Goal: Information Seeking & Learning: Understand process/instructions

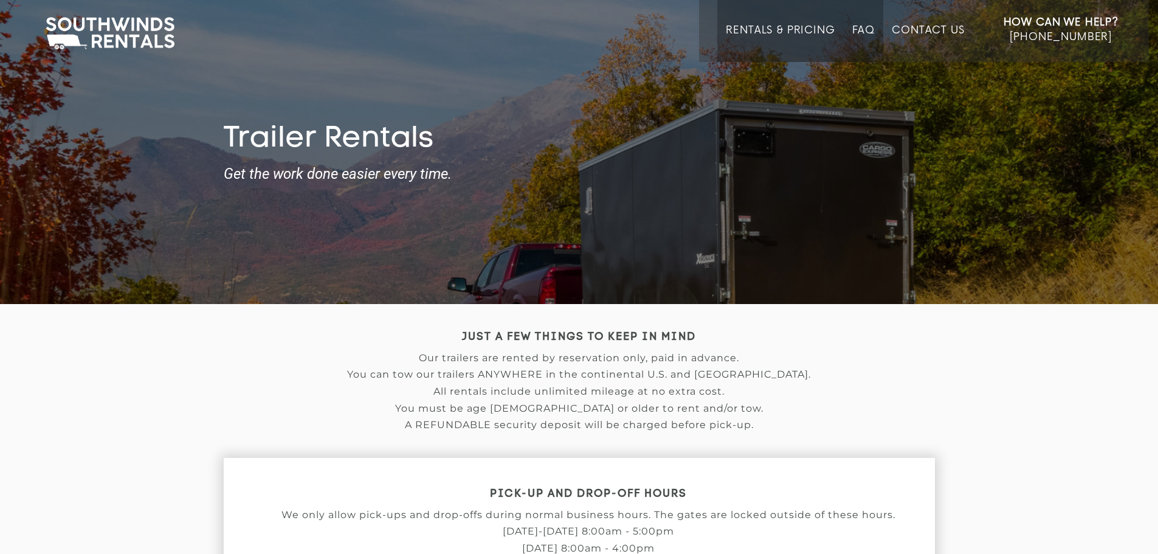
click at [868, 27] on link "FAQ" at bounding box center [864, 43] width 23 height 38
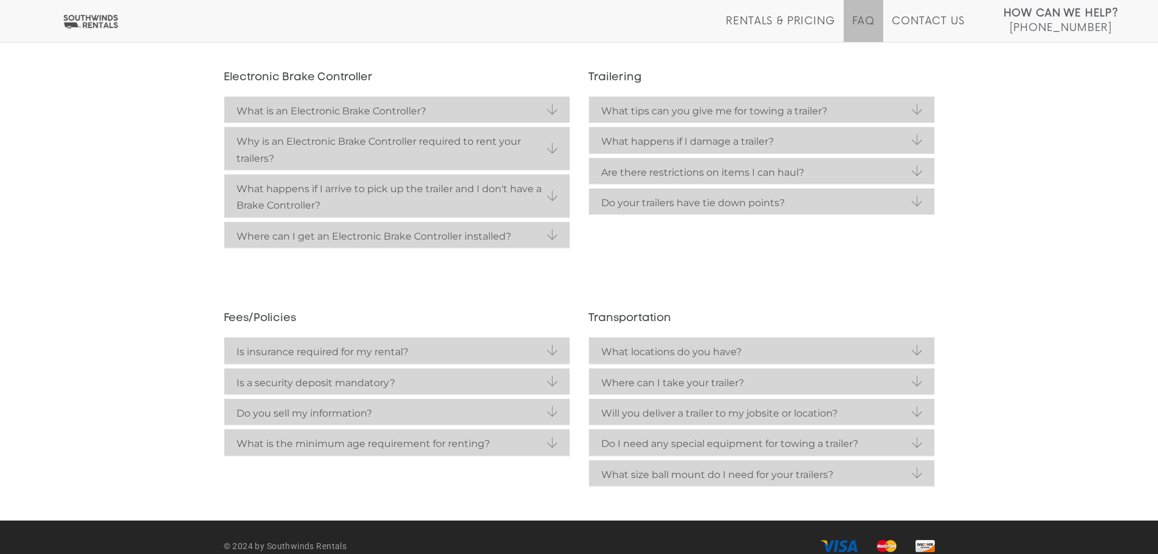
scroll to position [281, 0]
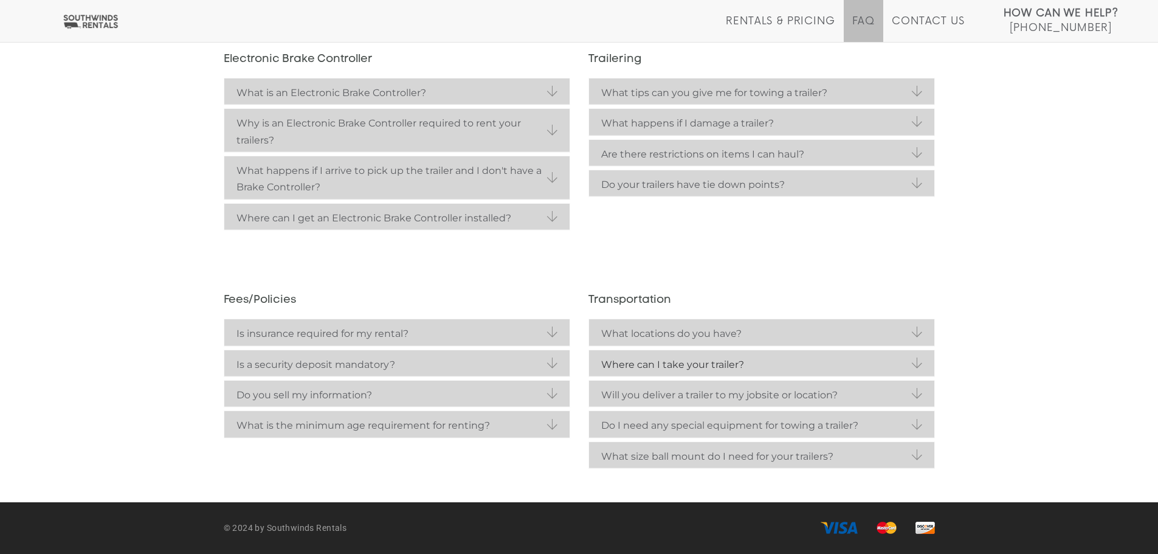
click at [909, 367] on strong "Where can I take your trailer?" at bounding box center [761, 364] width 321 height 16
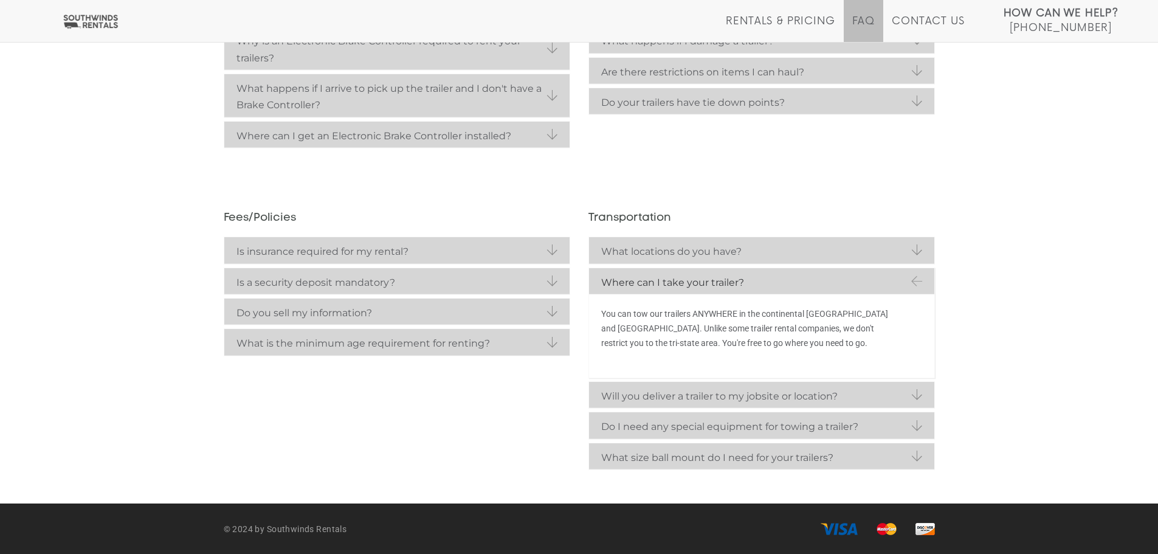
scroll to position [364, 0]
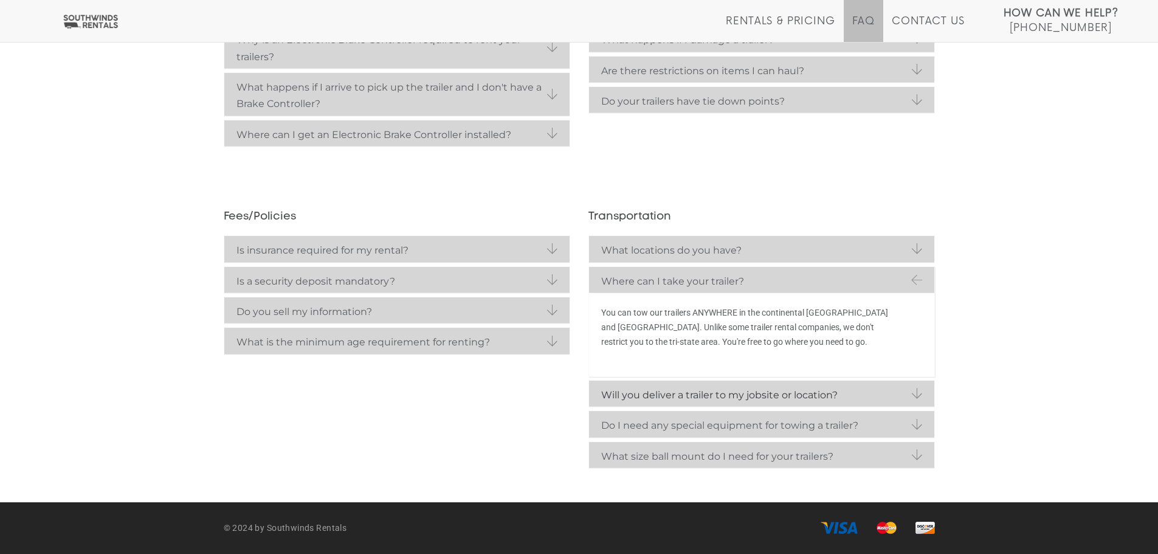
click at [920, 392] on link "Will you deliver a trailer to my jobsite or location?" at bounding box center [761, 394] width 345 height 26
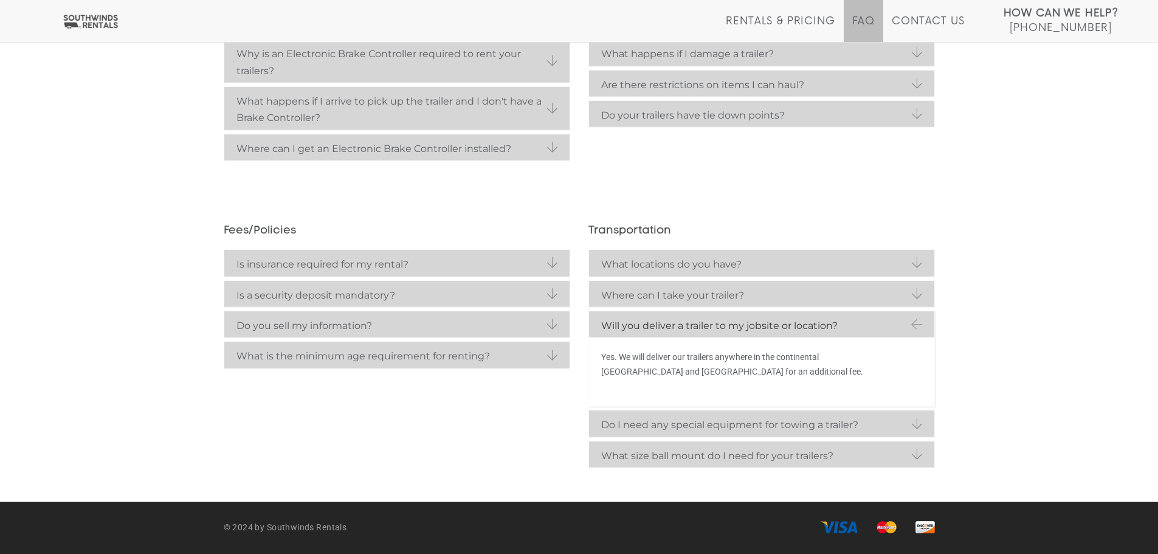
scroll to position [350, 0]
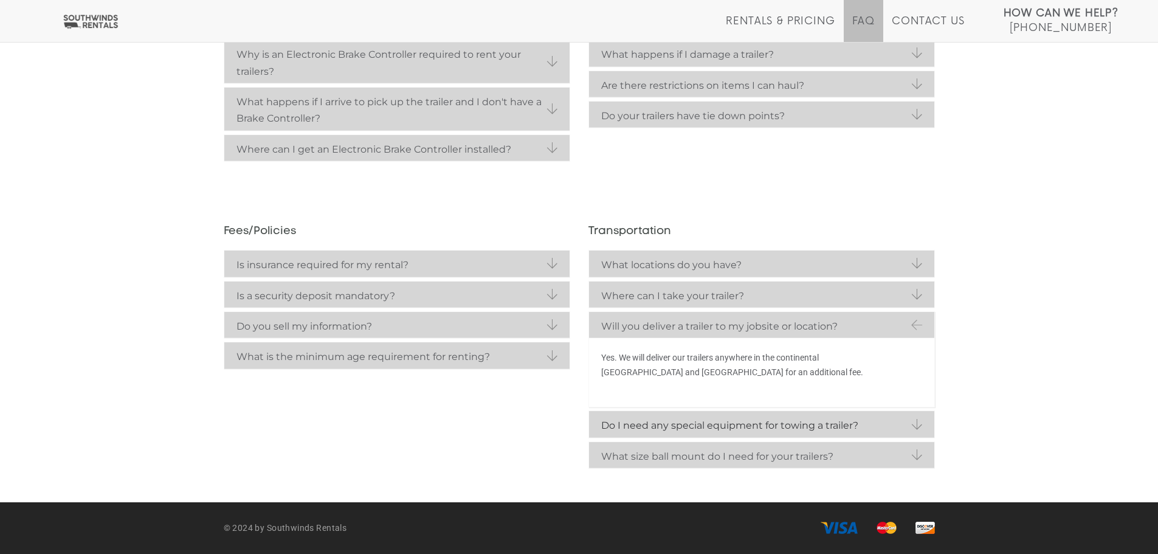
click at [916, 426] on link "Do I need any special equipment for towing a trailer?" at bounding box center [761, 424] width 345 height 26
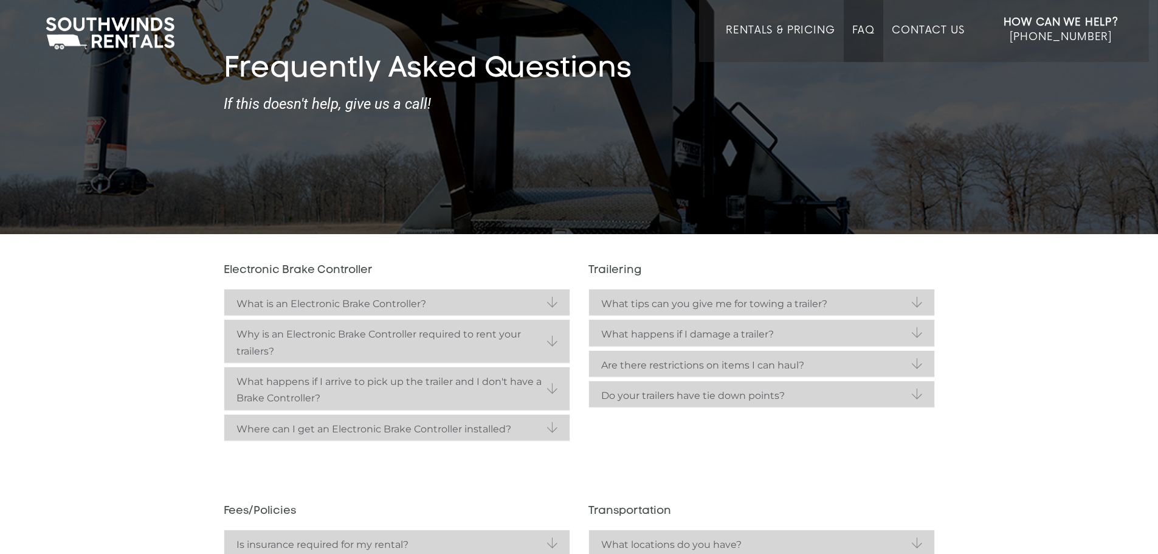
scroll to position [0, 0]
